Goal: Find specific page/section: Find specific page/section

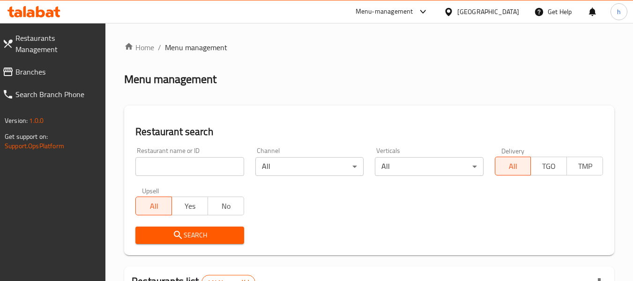
click at [44, 67] on span "Branches" at bounding box center [56, 71] width 83 height 11
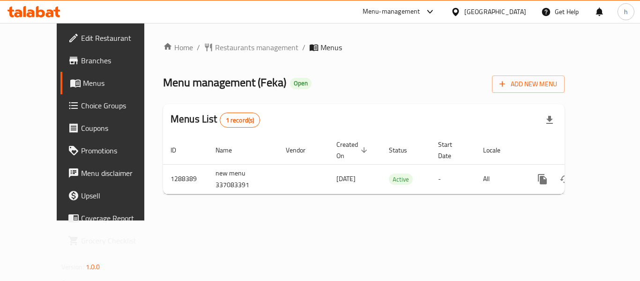
click at [387, 7] on div "Menu-management" at bounding box center [392, 11] width 58 height 11
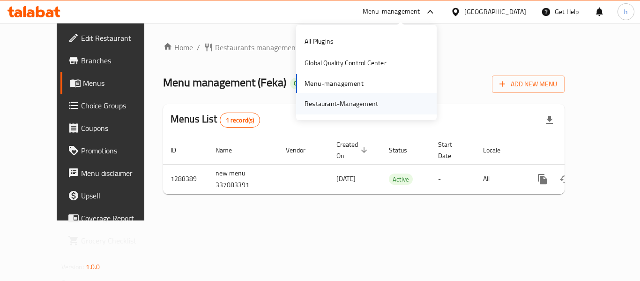
click at [354, 106] on div "Restaurant-Management" at bounding box center [342, 103] width 74 height 10
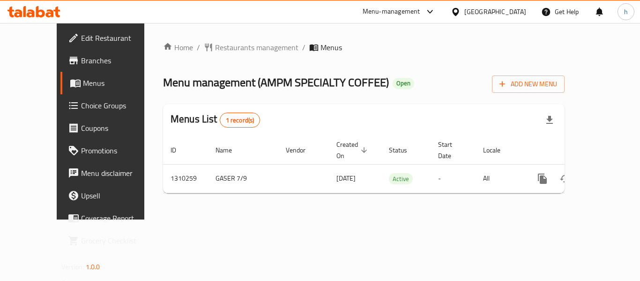
click at [412, 9] on div "Menu-management" at bounding box center [392, 11] width 58 height 11
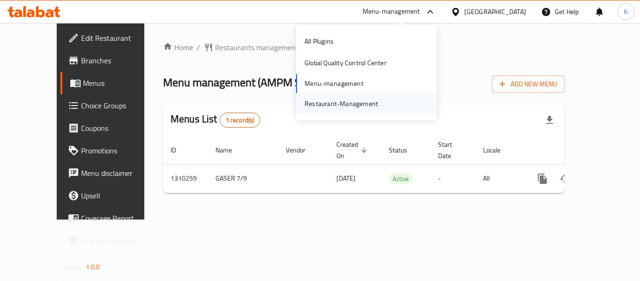
click at [361, 93] on div "Restaurant-Management" at bounding box center [341, 104] width 89 height 22
